Goal: Task Accomplishment & Management: Manage account settings

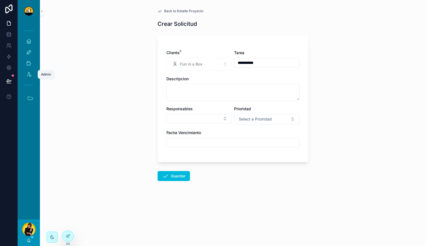
click at [31, 75] on icon "scrollable content" at bounding box center [29, 75] width 6 height 6
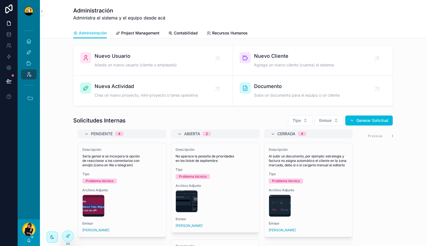
click at [195, 33] on span "Contabilidad" at bounding box center [186, 33] width 24 height 6
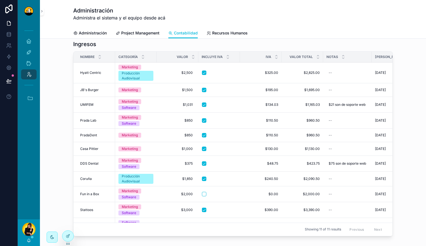
click at [182, 71] on span "$2,500" at bounding box center [177, 72] width 31 height 4
click at [182, 71] on div "******" at bounding box center [196, 80] width 80 height 21
drag, startPoint x: 186, startPoint y: 77, endPoint x: 149, endPoint y: 79, distance: 37.2
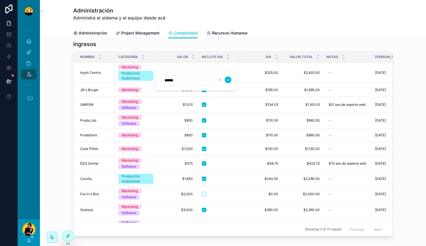
click at [149, 79] on div "Inicio Actividades Clientes Admin Accesos rápidos DS Duck Studios JB JBs Burger…" at bounding box center [222, 123] width 408 height 246
type input "**"
click at [227, 80] on icon "scrollable content" at bounding box center [228, 79] width 4 height 4
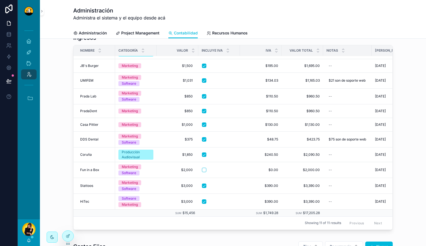
scroll to position [218, 0]
click at [188, 184] on span "$3,000" at bounding box center [177, 186] width 31 height 4
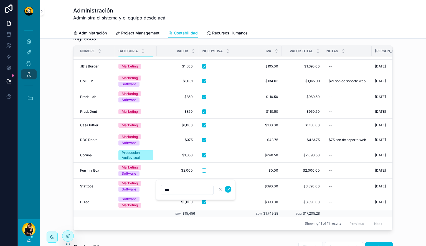
type input "**"
click at [231, 188] on form "**" at bounding box center [196, 189] width 71 height 11
click at [229, 190] on icon "scrollable content" at bounding box center [228, 189] width 4 height 4
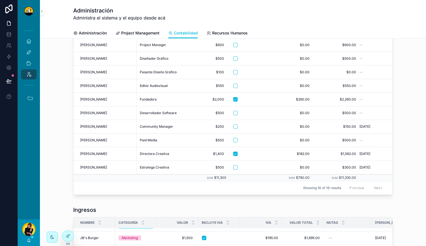
scroll to position [94, 19]
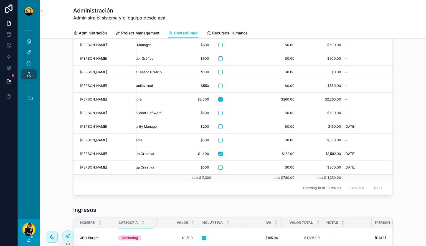
click at [202, 175] on span "$11,300" at bounding box center [205, 177] width 12 height 4
click at [286, 174] on td "Sum $780.00" at bounding box center [277, 177] width 42 height 7
click at [331, 175] on span "$11,330.00" at bounding box center [332, 177] width 17 height 4
drag, startPoint x: 331, startPoint y: 173, endPoint x: 317, endPoint y: 177, distance: 15.2
click at [317, 177] on div "Full Name Rol Salario Incluye IVA IVA Salario Total Ultimo aumento [PERSON_NAME…" at bounding box center [233, 102] width 319 height 184
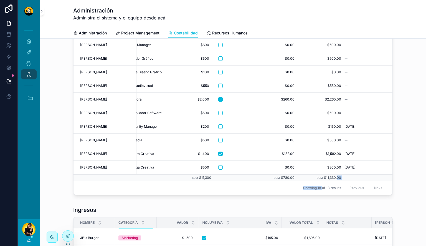
click at [317, 181] on div "Showing 18 of 18 results Previous Next" at bounding box center [233, 187] width 319 height 13
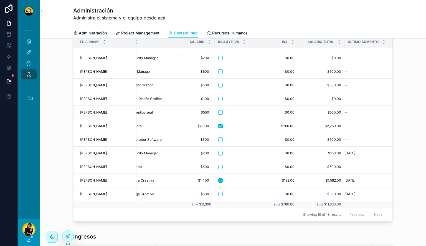
click at [330, 202] on span "$11,330.00" at bounding box center [332, 204] width 17 height 4
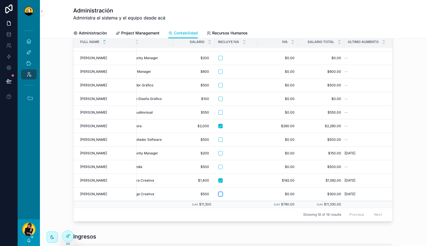
click at [218, 192] on button "scrollable content" at bounding box center [220, 194] width 4 height 4
drag, startPoint x: 274, startPoint y: 199, endPoint x: 292, endPoint y: 199, distance: 17.8
click at [292, 201] on tr "Sum $11,300 Sum $780.00 Sum $11,530.00" at bounding box center [226, 204] width 334 height 7
click at [298, 201] on td "Sum $11,530.00" at bounding box center [321, 204] width 47 height 7
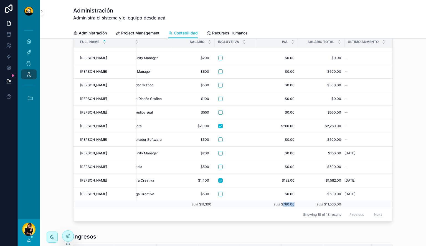
drag, startPoint x: 292, startPoint y: 199, endPoint x: 277, endPoint y: 200, distance: 15.5
click at [277, 201] on tr "Sum $11,300 Sum $780.00 Sum $11,530.00" at bounding box center [226, 204] width 334 height 7
click at [281, 202] on span "$780.00" at bounding box center [288, 204] width 14 height 4
click at [218, 192] on button "scrollable content" at bounding box center [220, 194] width 4 height 4
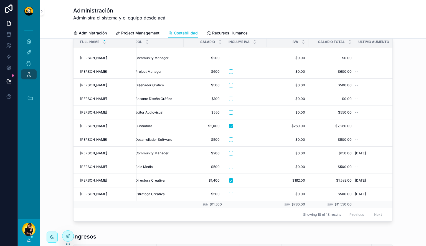
scroll to position [94, 1]
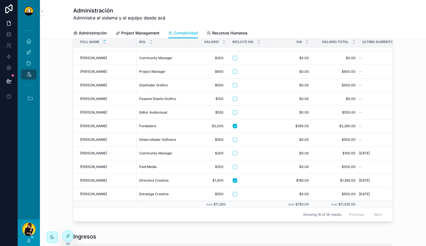
click at [69, 237] on icon at bounding box center [68, 236] width 4 height 4
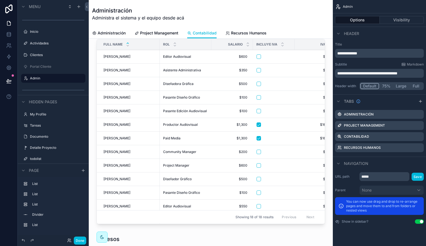
scroll to position [17, 0]
click at [200, 163] on div "scrollable content" at bounding box center [210, 127] width 235 height 203
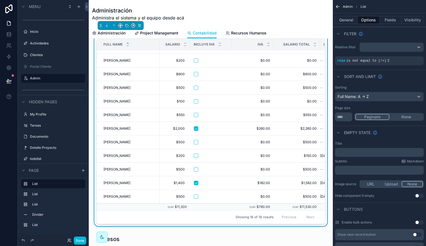
scroll to position [94, 62]
click at [79, 241] on button "Done" at bounding box center [80, 240] width 12 height 8
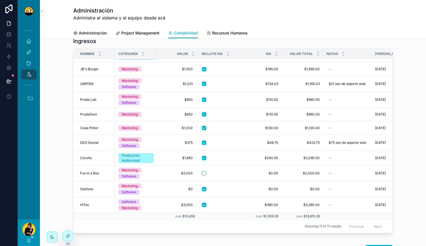
scroll to position [0, 0]
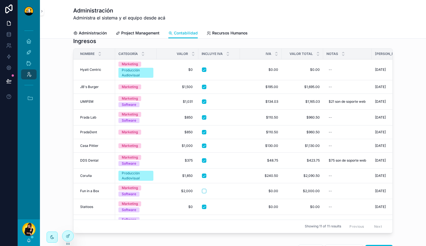
click at [188, 68] on span "$0" at bounding box center [177, 69] width 31 height 4
type input "******"
click at [229, 77] on icon "scrollable content" at bounding box center [228, 77] width 4 height 4
click at [401, 105] on div "Ingresos Nombre Categoría Valor Incluye IVA IVA Valor Total Notas Fecha Inicio …" at bounding box center [232, 136] width 377 height 203
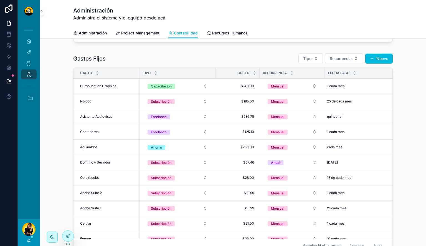
click at [241, 117] on span "$536.75" at bounding box center [237, 116] width 33 height 4
drag, startPoint x: 244, startPoint y: 123, endPoint x: 219, endPoint y: 122, distance: 25.2
click at [219, 122] on div "*******" at bounding box center [254, 124] width 80 height 21
type input "****"
click at [289, 122] on button "scrollable content" at bounding box center [287, 123] width 7 height 7
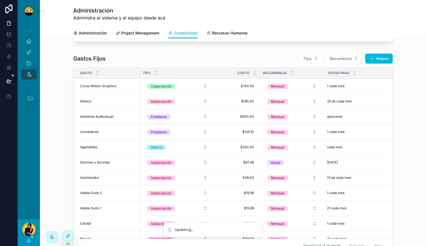
click at [397, 108] on div "Gastos Fijos Tipo Recurrencia Nuevo Gasto Tipo Costo Recurrencia Fecha Pago Cur…" at bounding box center [232, 154] width 377 height 206
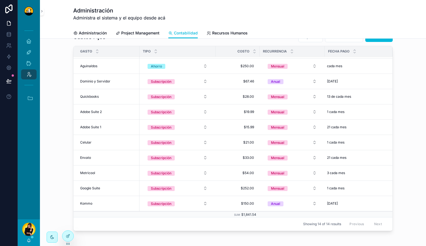
scroll to position [464, 0]
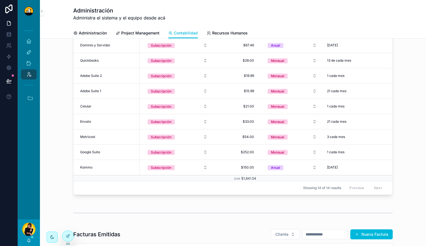
click at [248, 152] on span "$252.00" at bounding box center [237, 152] width 33 height 4
type input "*******"
click button "scrollable content" at bounding box center [287, 158] width 7 height 7
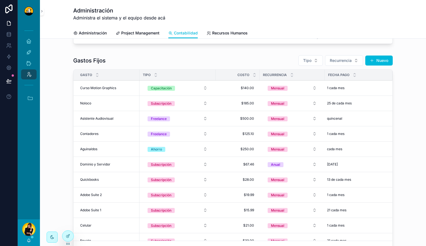
scroll to position [404, 0]
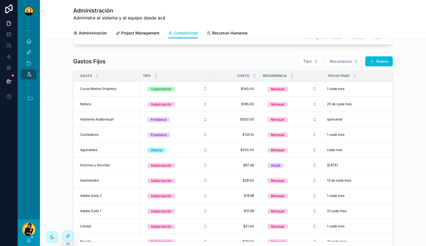
click at [314, 62] on button "Tipo" at bounding box center [310, 61] width 24 height 11
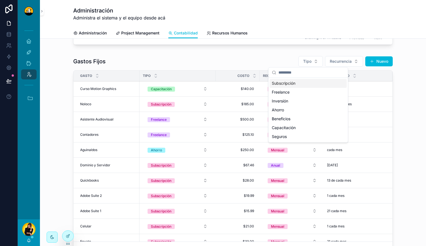
click at [337, 62] on span "Recurrencia" at bounding box center [341, 62] width 22 height 6
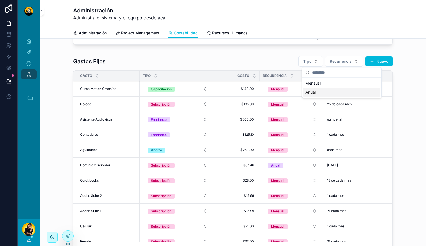
click at [333, 93] on div "Anual" at bounding box center [341, 92] width 77 height 9
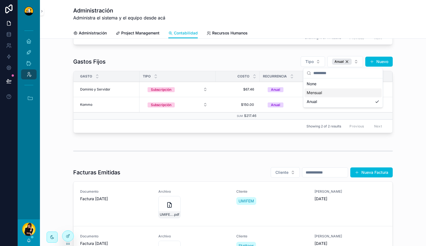
click at [365, 91] on div "Mensual" at bounding box center [343, 92] width 77 height 9
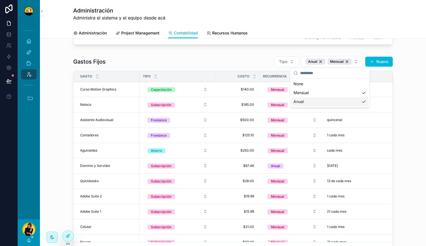
click at [357, 104] on div "Anual" at bounding box center [329, 101] width 77 height 9
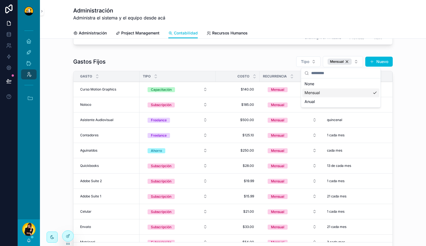
click at [411, 84] on div "Gastos Fijos Tipo Mensual Nuevo Gasto Tipo Costo Recurrencia Fecha Pago Curso M…" at bounding box center [232, 157] width 377 height 207
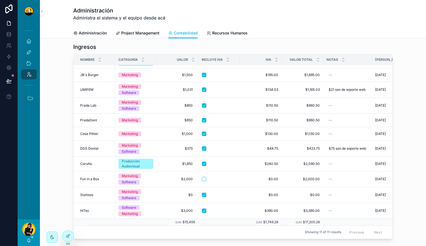
scroll to position [21, 0]
click at [192, 190] on div "$0 $0" at bounding box center [177, 194] width 35 height 9
type input "******"
click at [229, 199] on icon "scrollable content" at bounding box center [228, 198] width 4 height 4
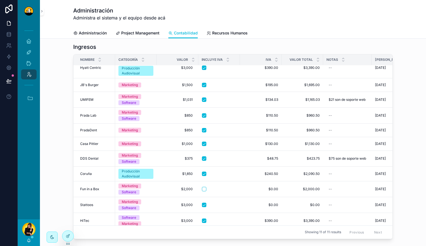
scroll to position [0, 0]
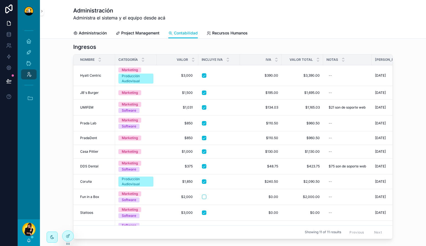
click at [184, 76] on span "$3,000" at bounding box center [177, 75] width 31 height 4
click at [374, 36] on div "Administración Project Management Contabilidad Recursos Humanos" at bounding box center [233, 33] width 320 height 11
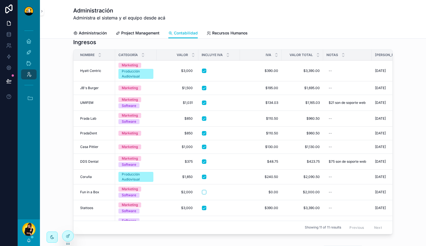
click at [185, 73] on div "$3,000 $3,000" at bounding box center [177, 70] width 35 height 9
type input "**"
type input "******"
click at [228, 81] on form "******" at bounding box center [196, 78] width 71 height 11
click at [231, 76] on button "scrollable content" at bounding box center [228, 78] width 7 height 7
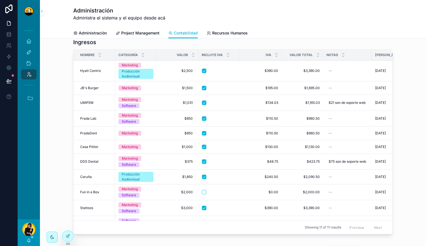
click at [394, 90] on div "Ingresos Nombre Categoría Valor Incluye IVA IVA Valor Total Notas Fecha Inicio …" at bounding box center [232, 137] width 377 height 203
